Goal: Information Seeking & Learning: Learn about a topic

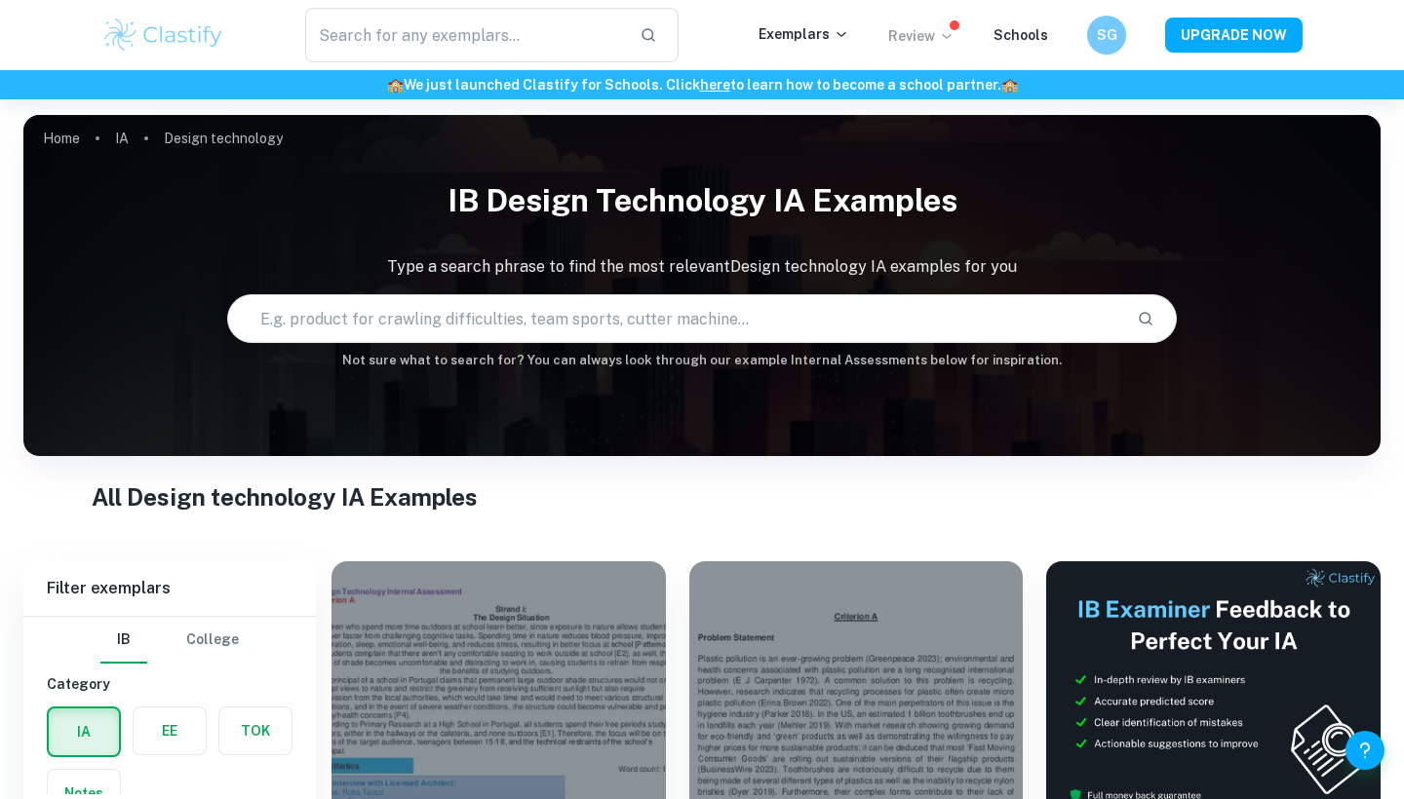
click at [942, 46] on p "Review" at bounding box center [921, 35] width 66 height 21
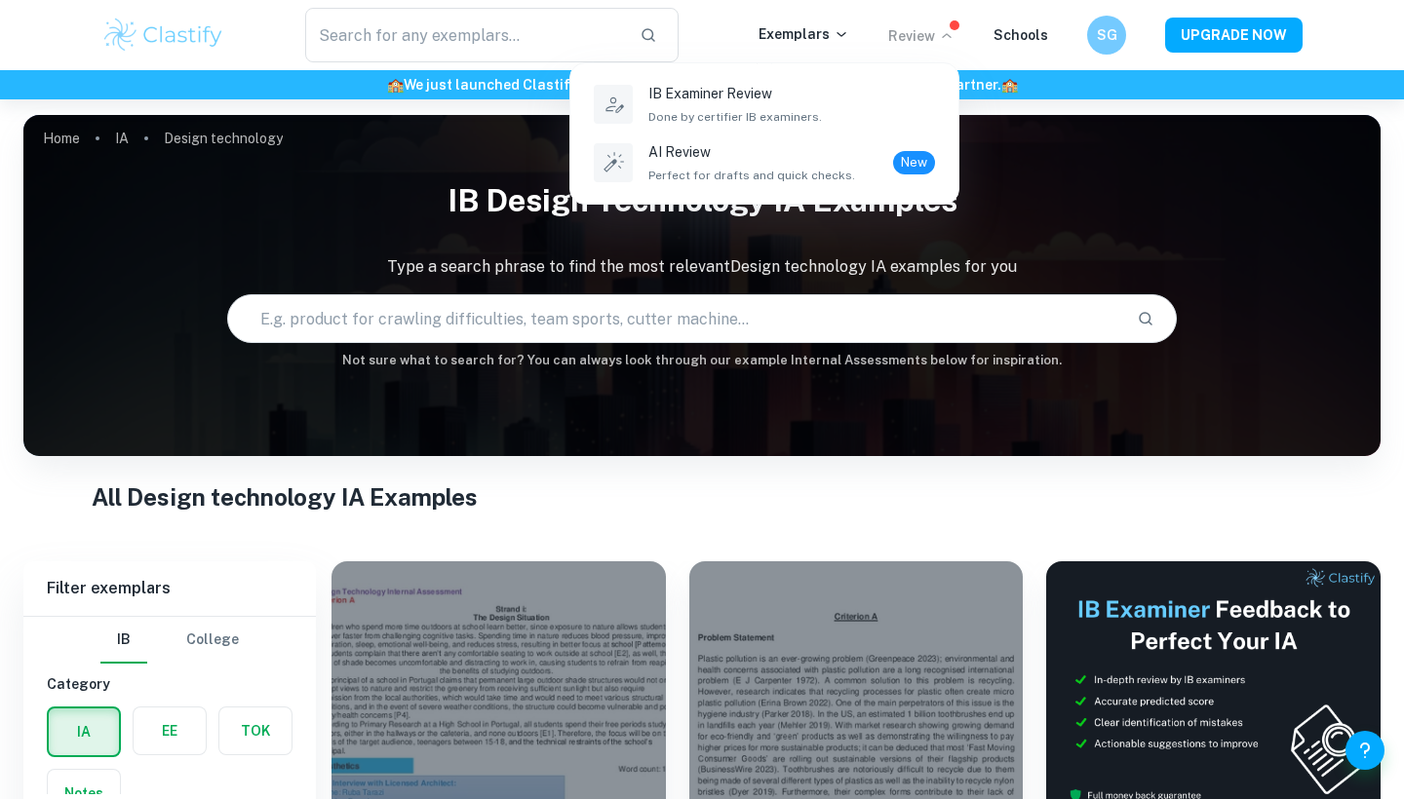
click at [806, 24] on div at bounding box center [702, 399] width 1404 height 799
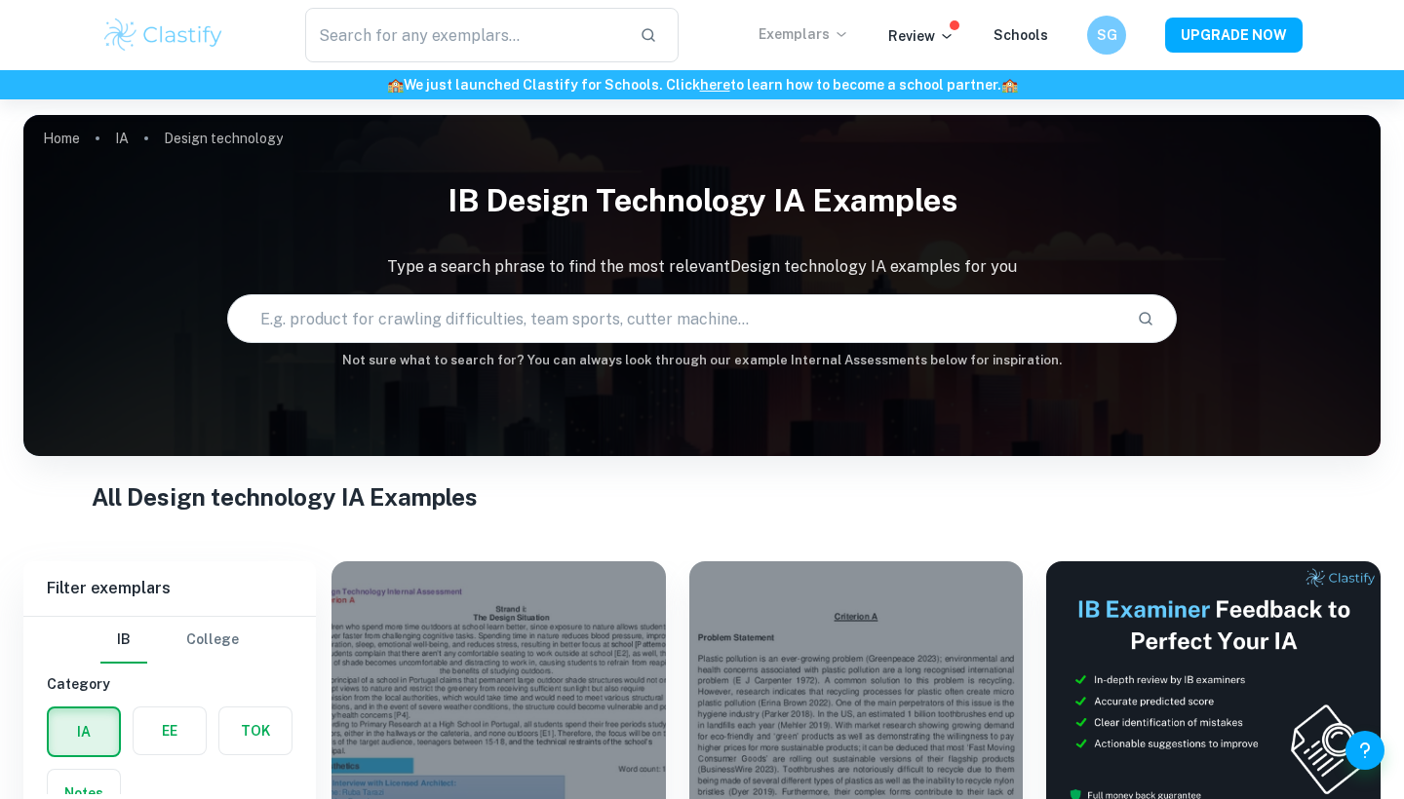
click at [810, 30] on p "Exemplars" at bounding box center [803, 33] width 91 height 21
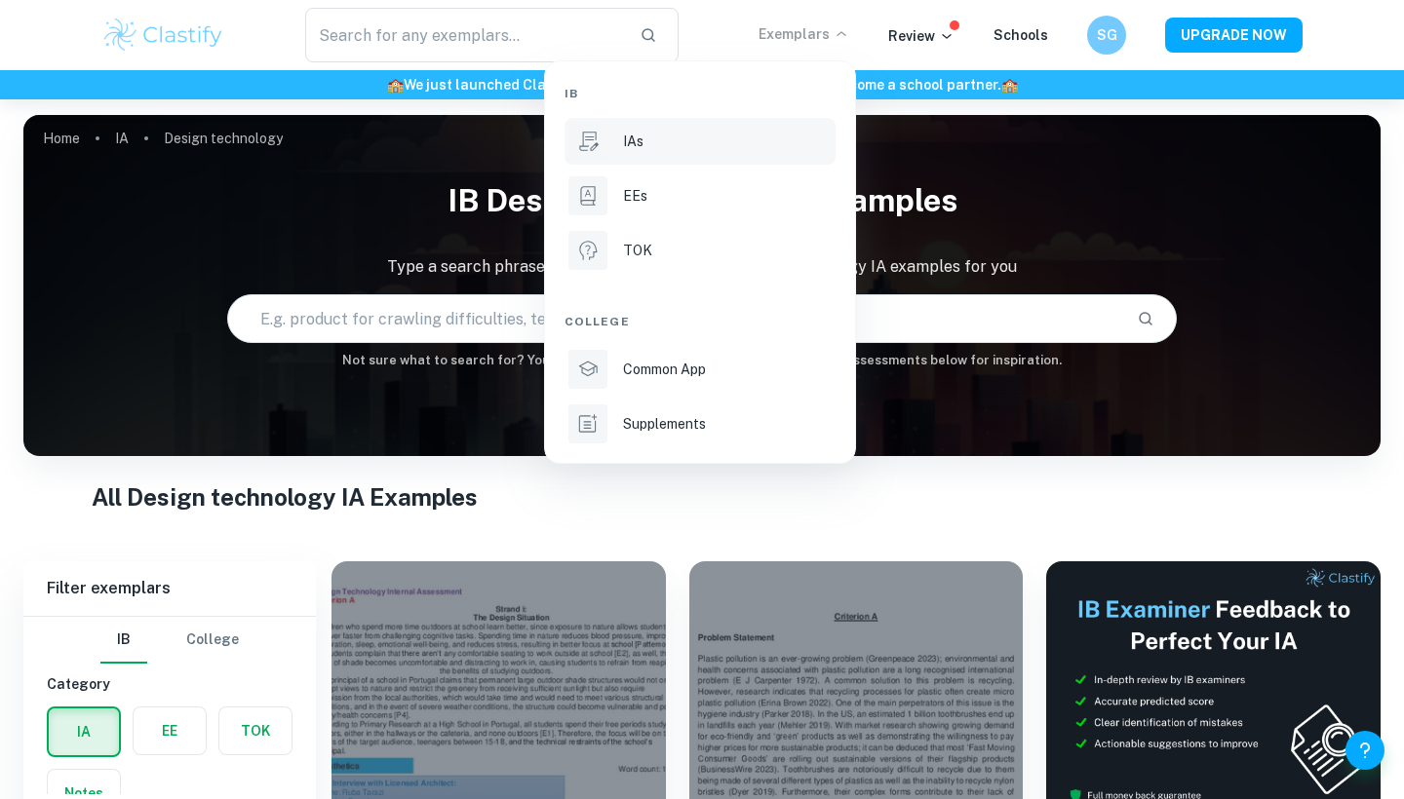
click at [659, 159] on li "IAs" at bounding box center [699, 141] width 271 height 47
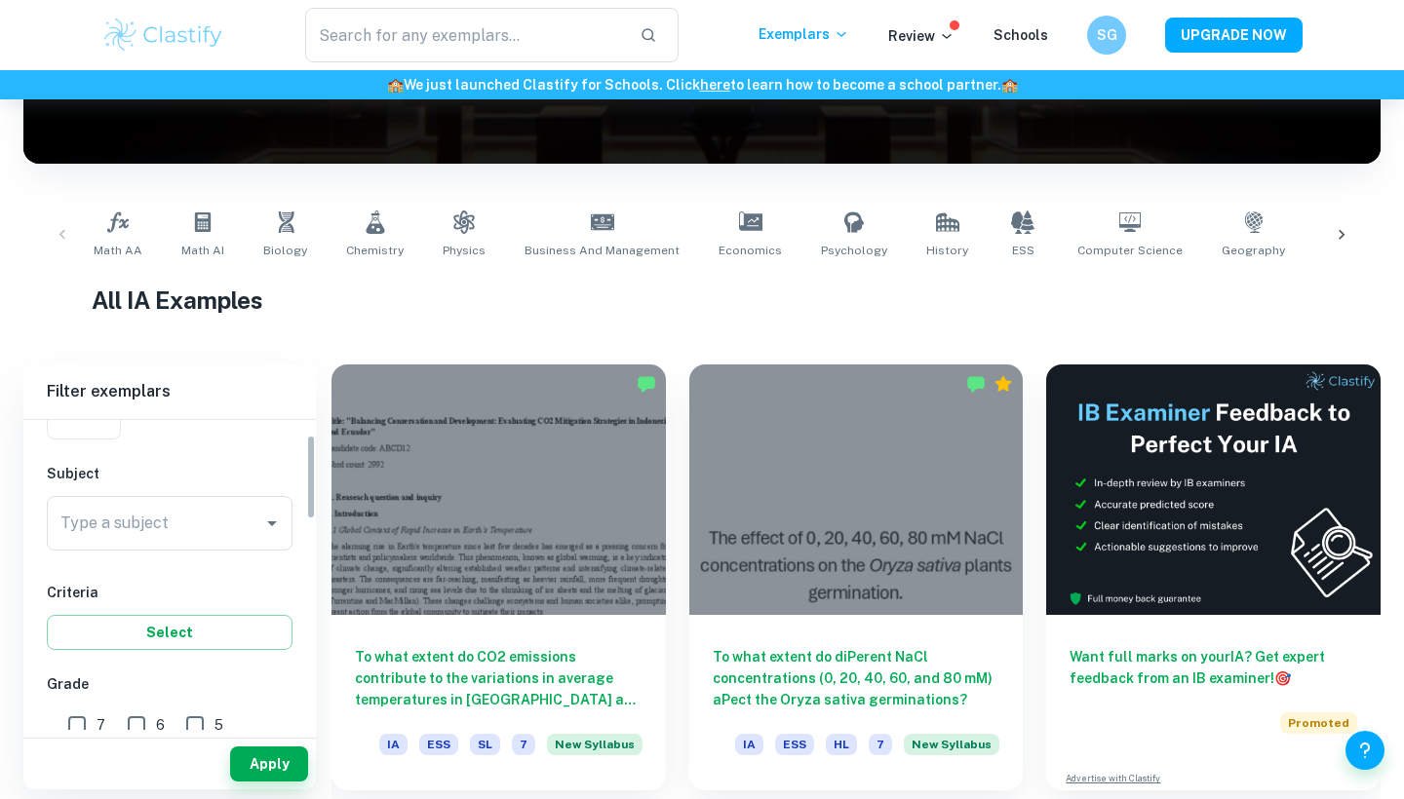
scroll to position [189, 0]
click at [257, 514] on div "Type a subject" at bounding box center [170, 515] width 246 height 55
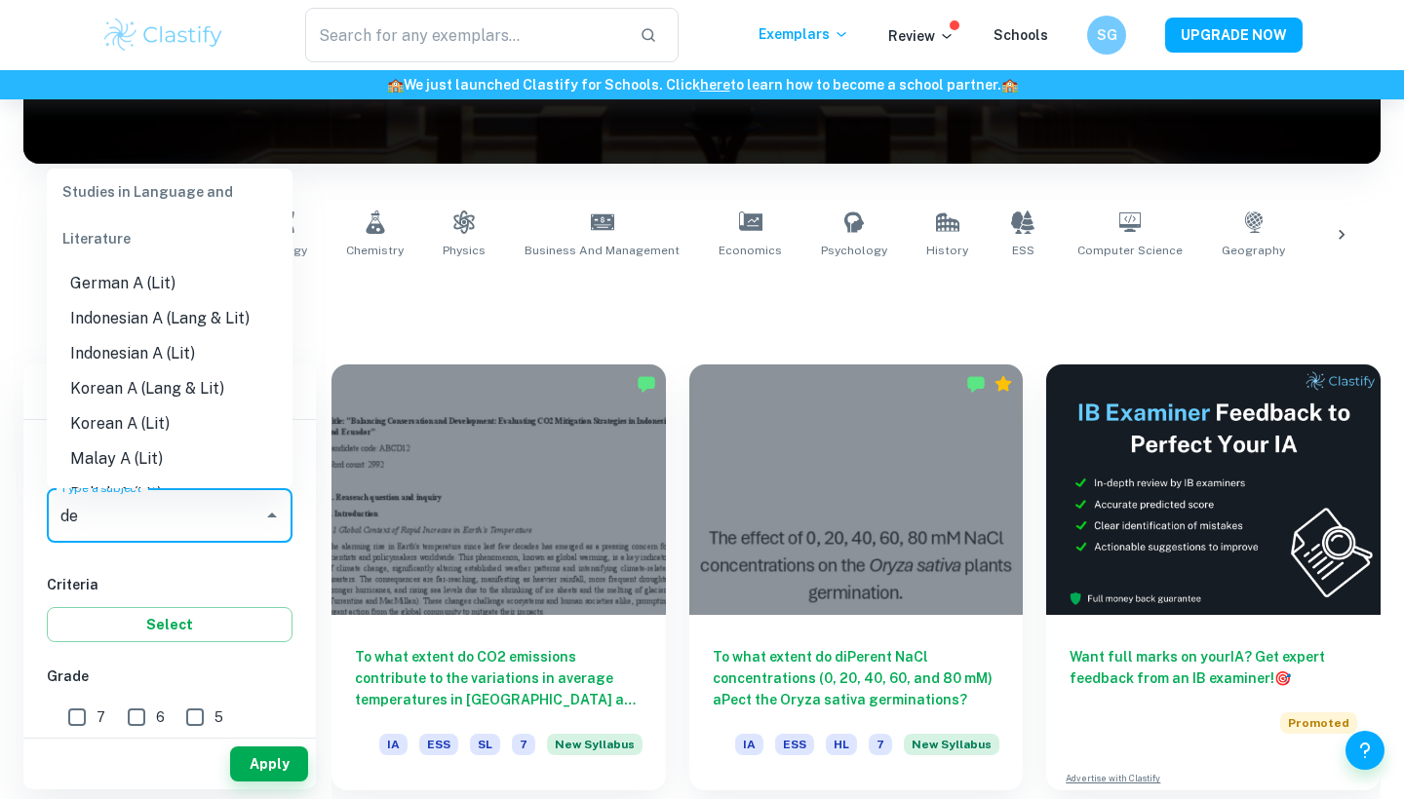
scroll to position [0, 0]
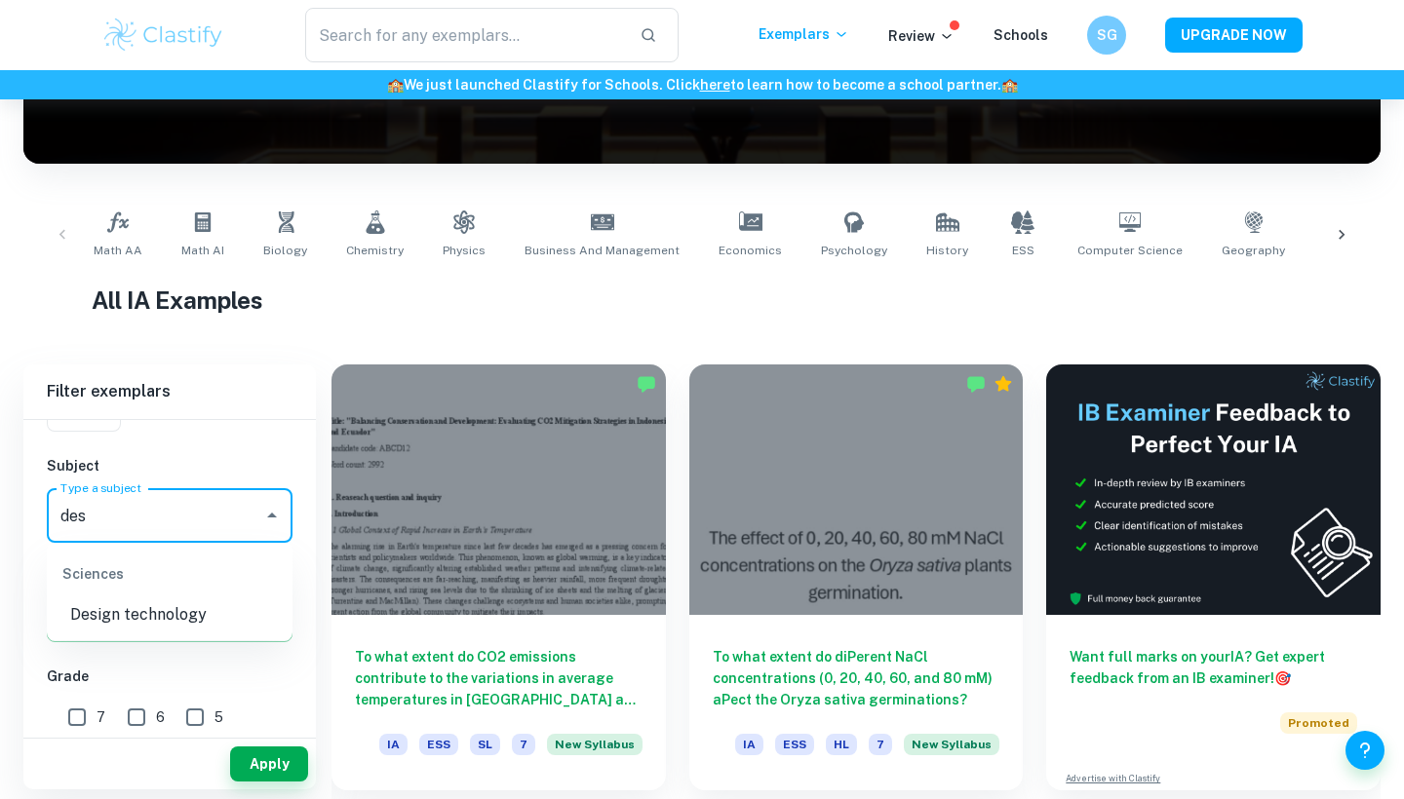
click at [210, 638] on ul "Sciences Design technology" at bounding box center [170, 591] width 246 height 97
click at [188, 614] on li "Design technology" at bounding box center [170, 614] width 246 height 35
type input "Design technology"
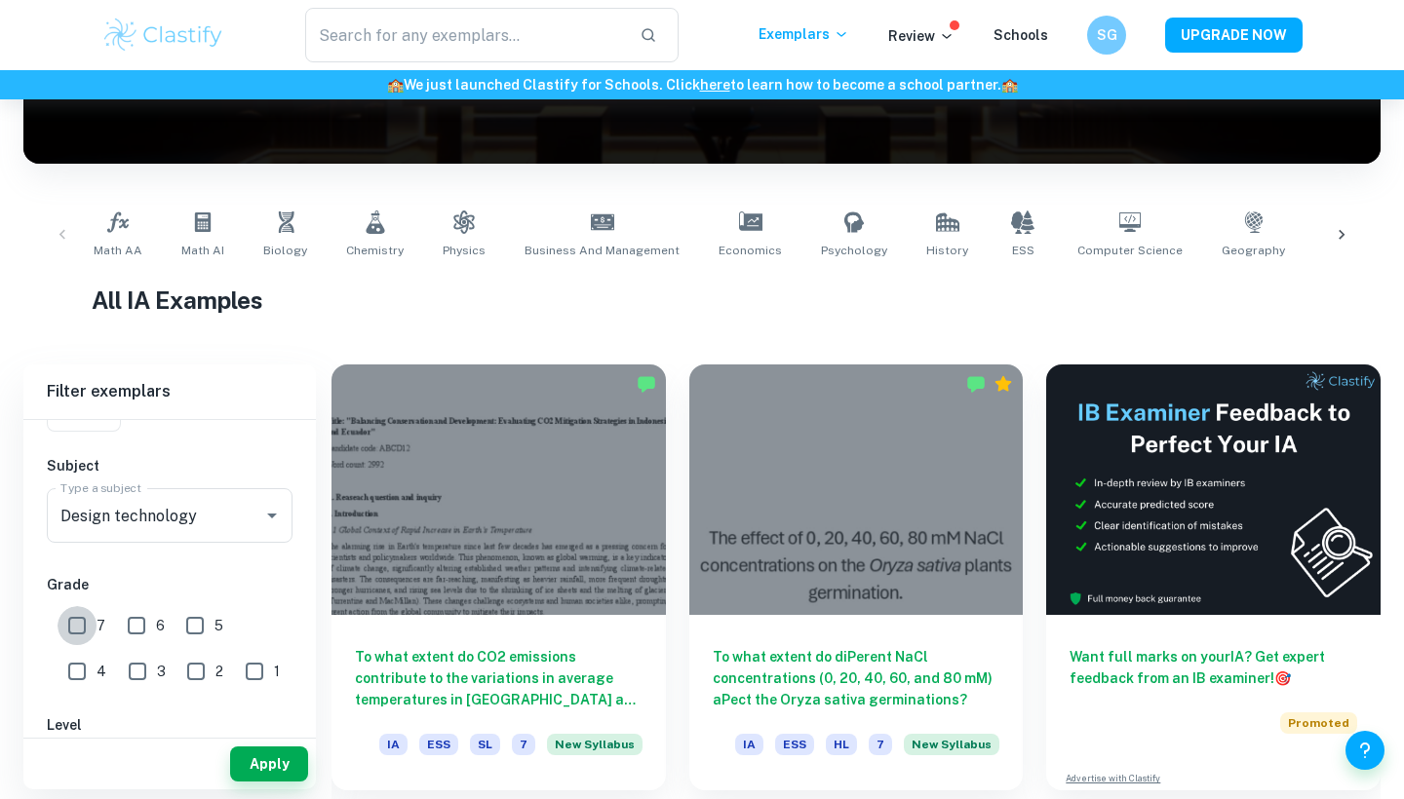
click at [74, 623] on input "7" at bounding box center [77, 625] width 39 height 39
checkbox input "true"
click at [258, 754] on button "Apply" at bounding box center [269, 764] width 78 height 35
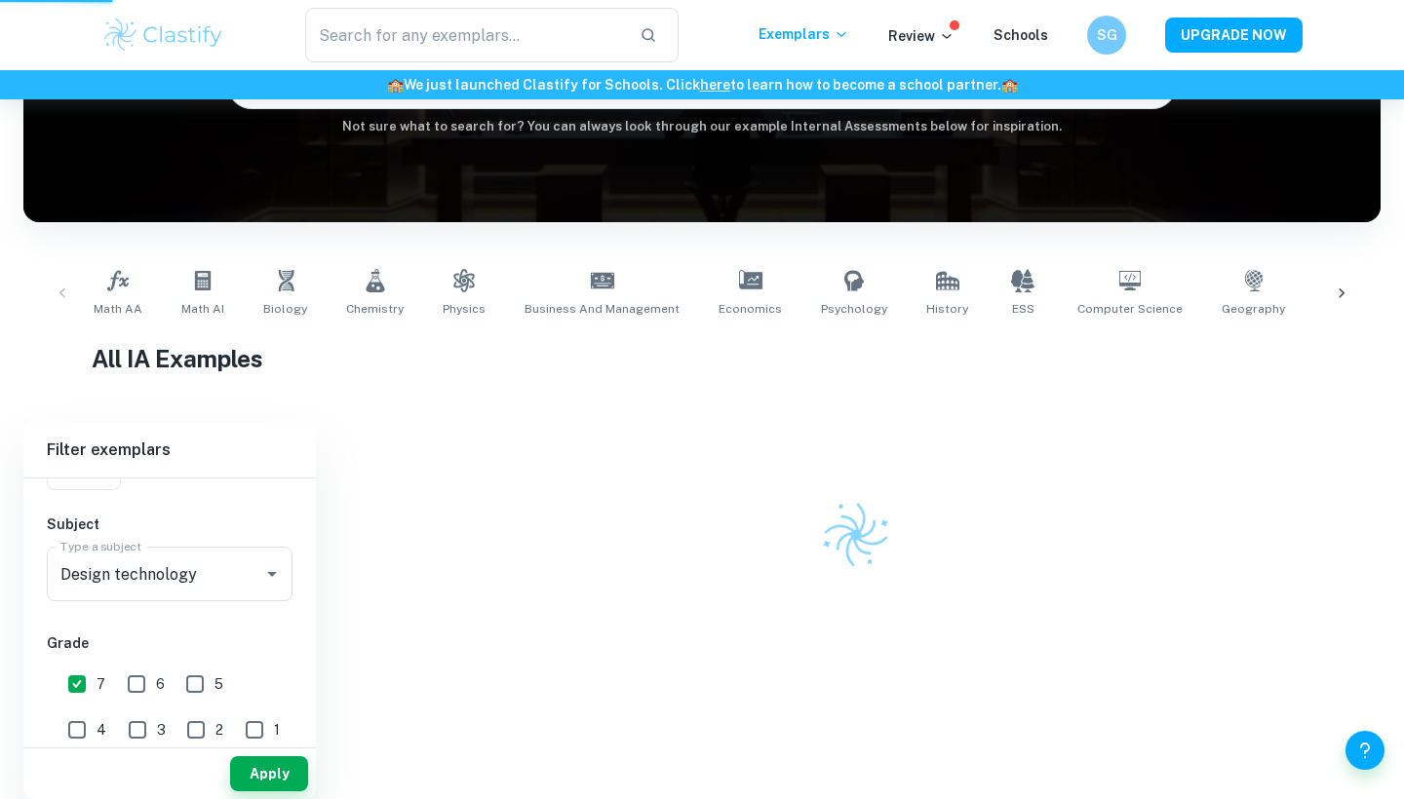
scroll to position [205, 0]
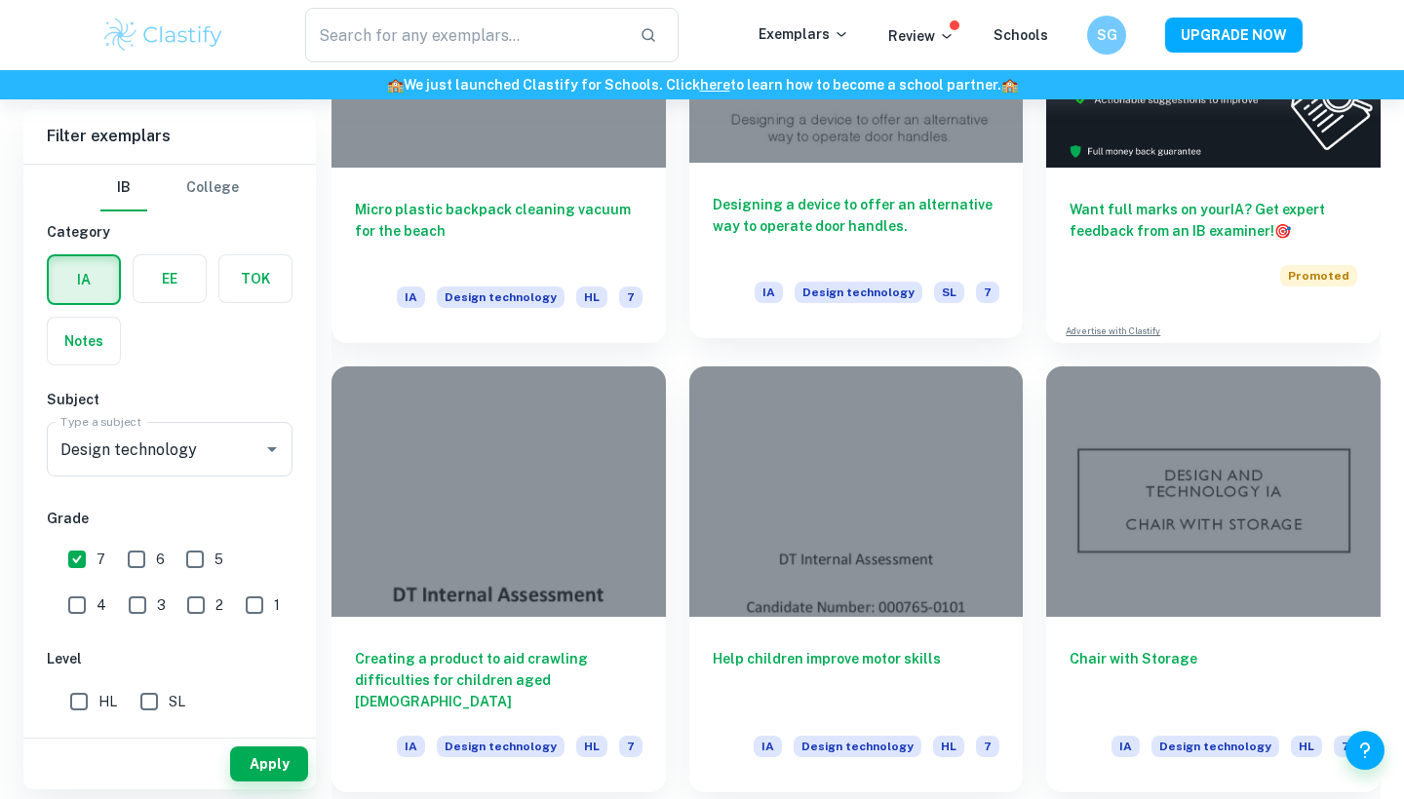
scroll to position [661, 0]
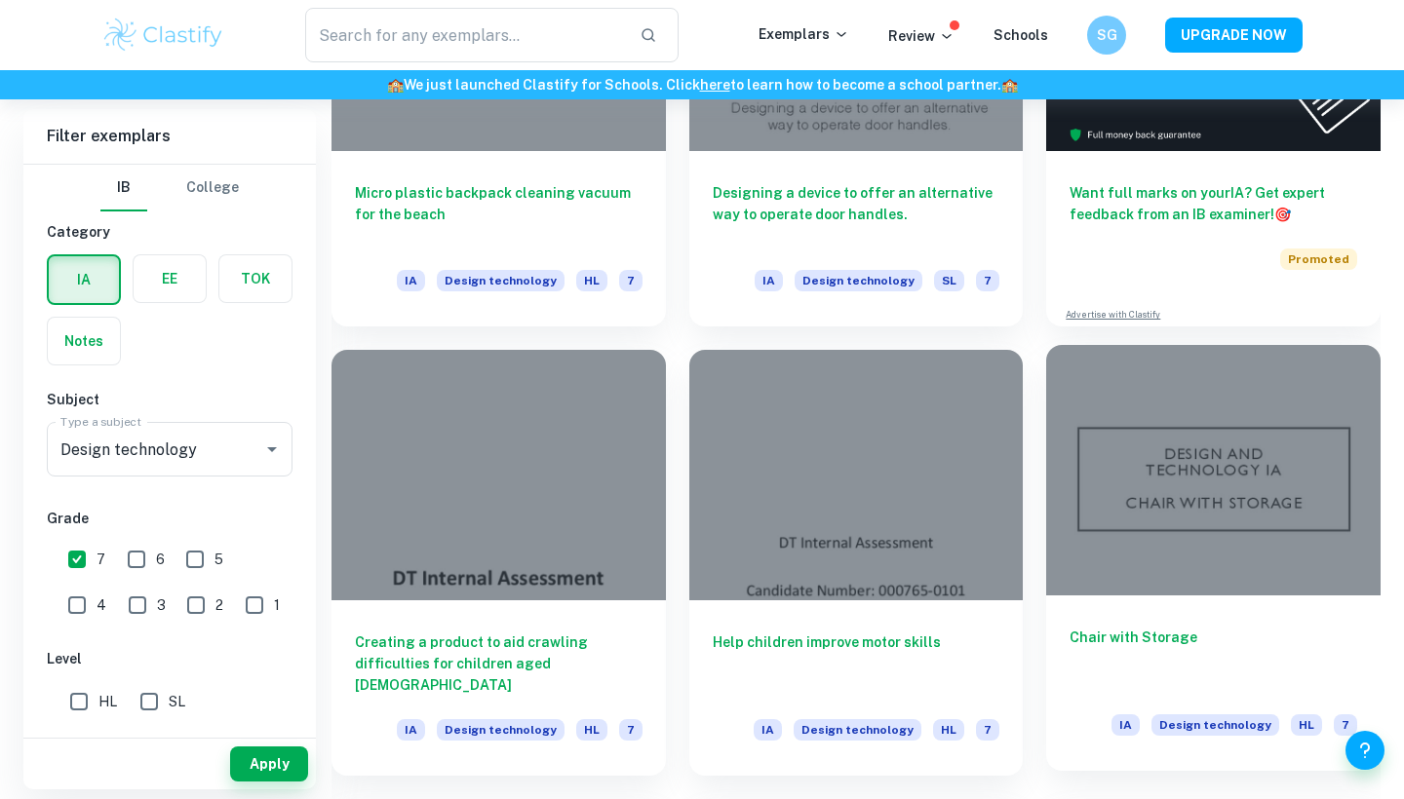
click at [1216, 502] on div at bounding box center [1213, 470] width 334 height 250
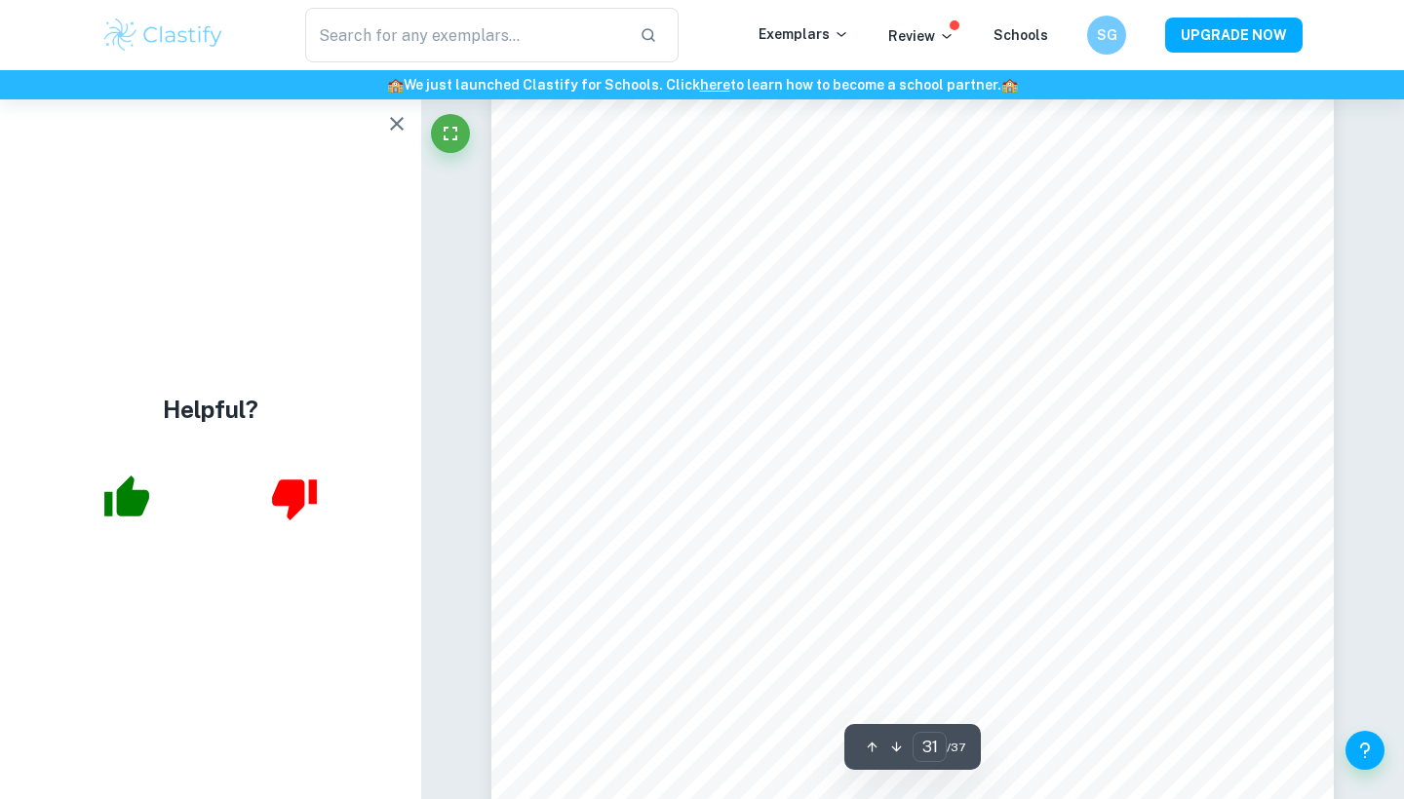
scroll to position [37514, 0]
click at [397, 113] on icon "button" at bounding box center [396, 123] width 23 height 23
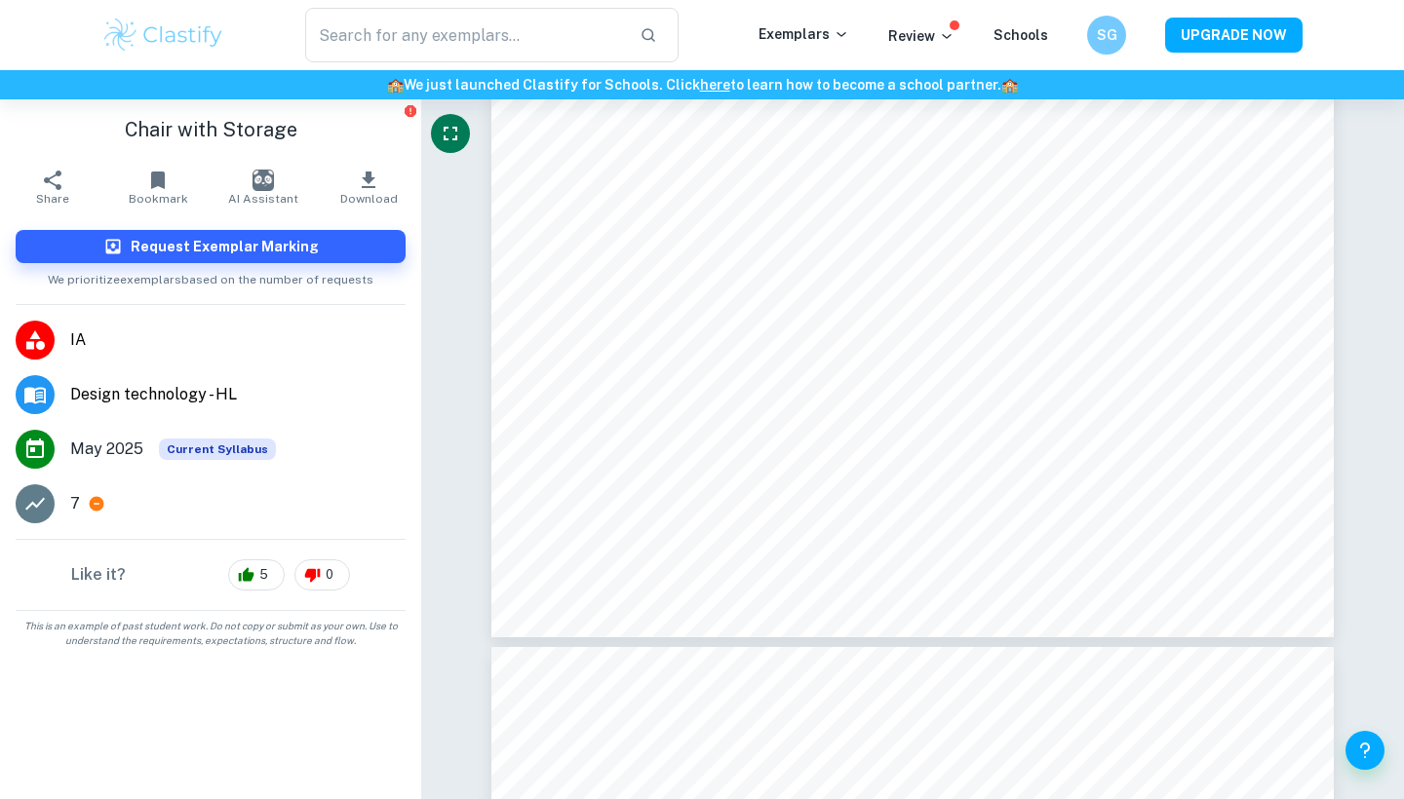
click at [458, 129] on icon "Fullscreen" at bounding box center [450, 133] width 23 height 23
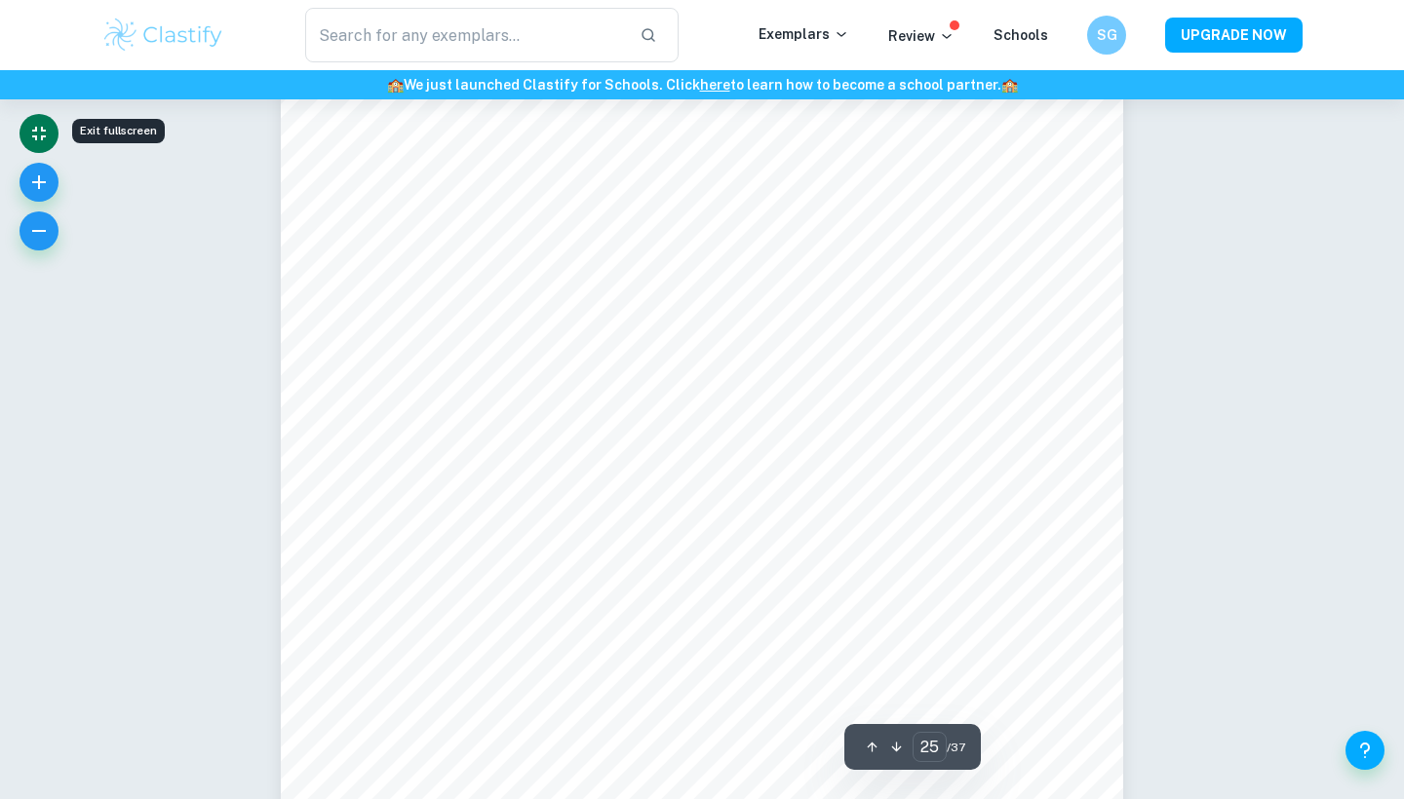
scroll to position [29631, 0]
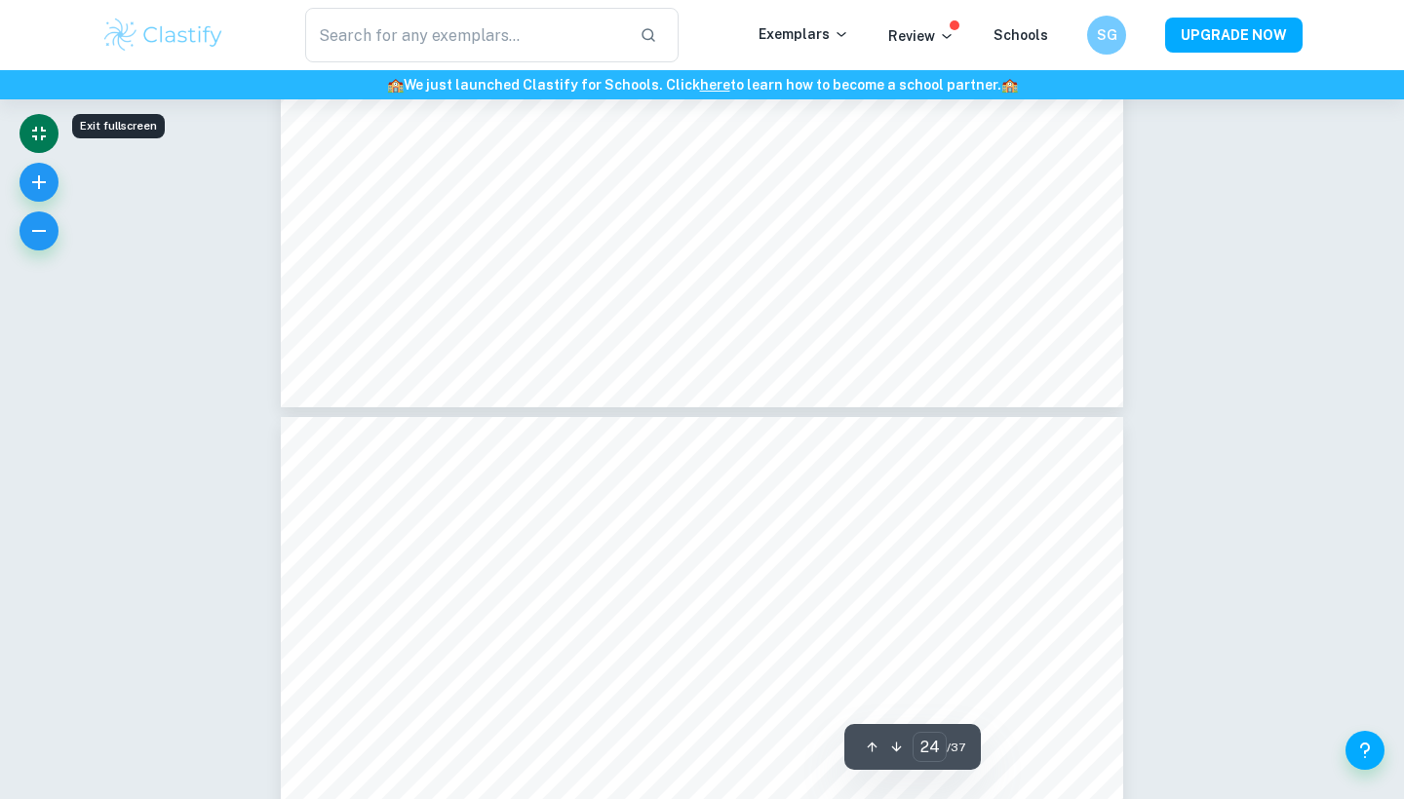
type input "25"
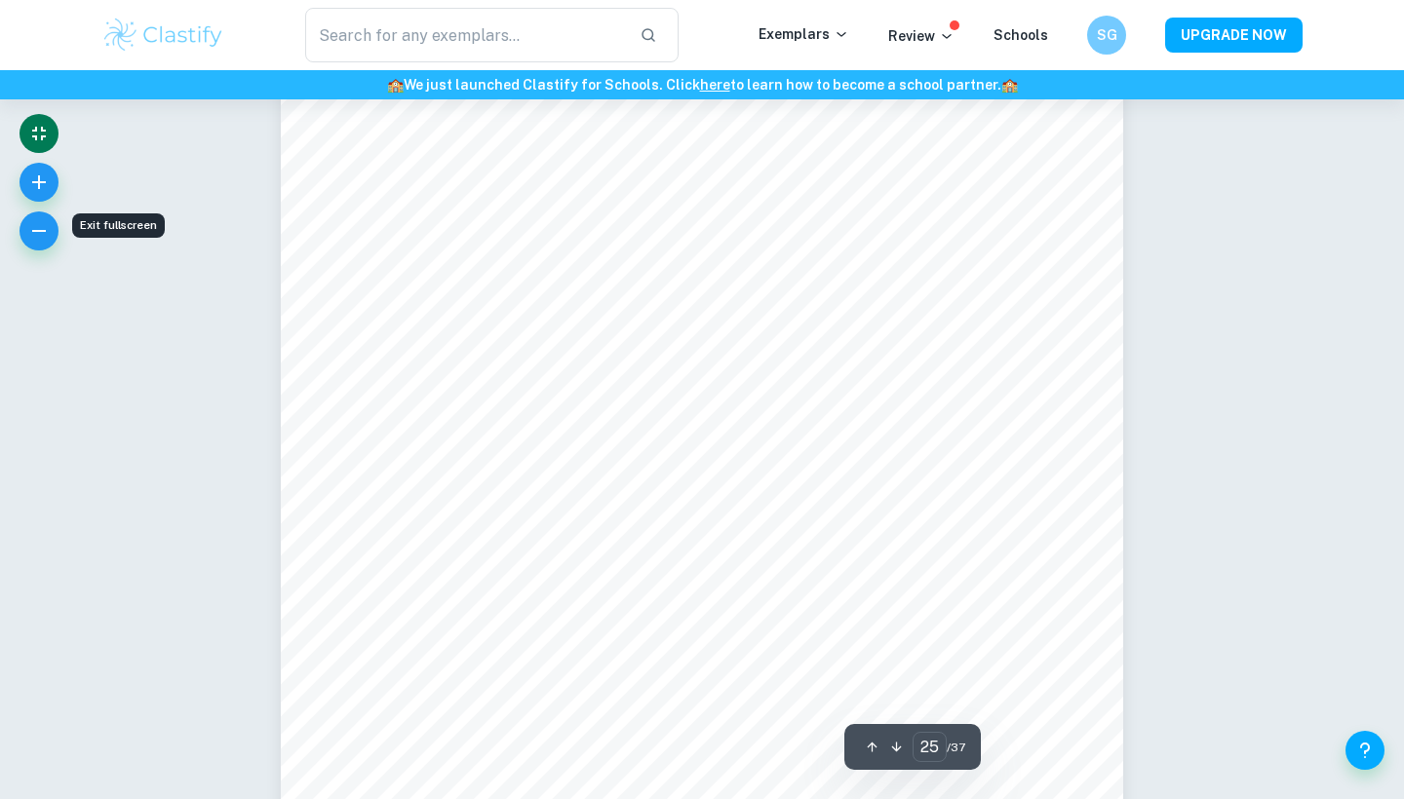
scroll to position [29809, 0]
